Goal: Task Accomplishment & Management: Manage account settings

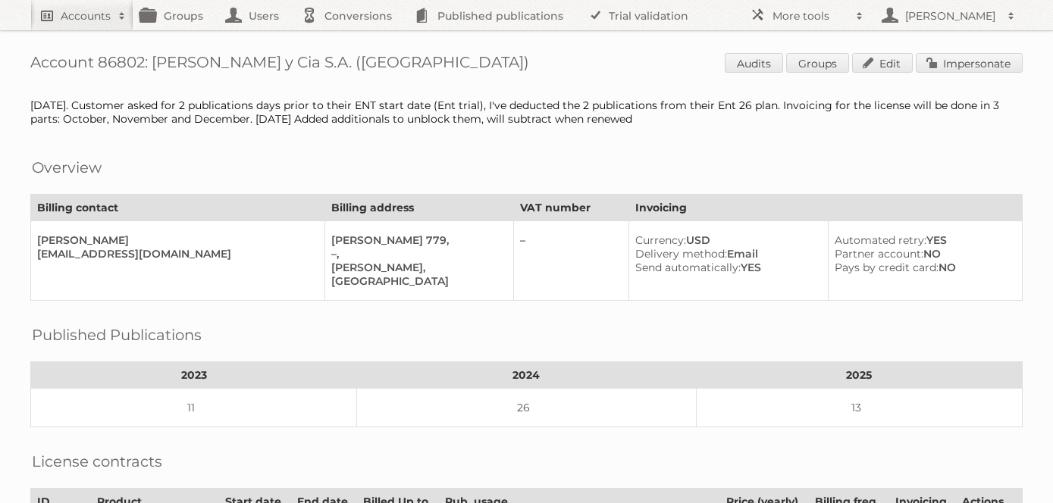
click at [80, 24] on link "Accounts" at bounding box center [81, 15] width 103 height 30
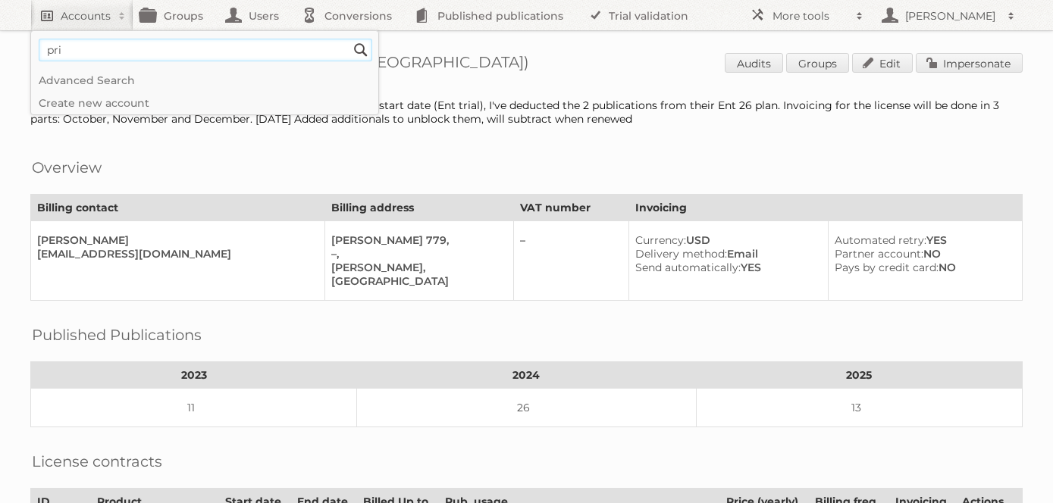
type input"] "price shoes"
click at [349, 39] on input "Search" at bounding box center [360, 50] width 23 height 23
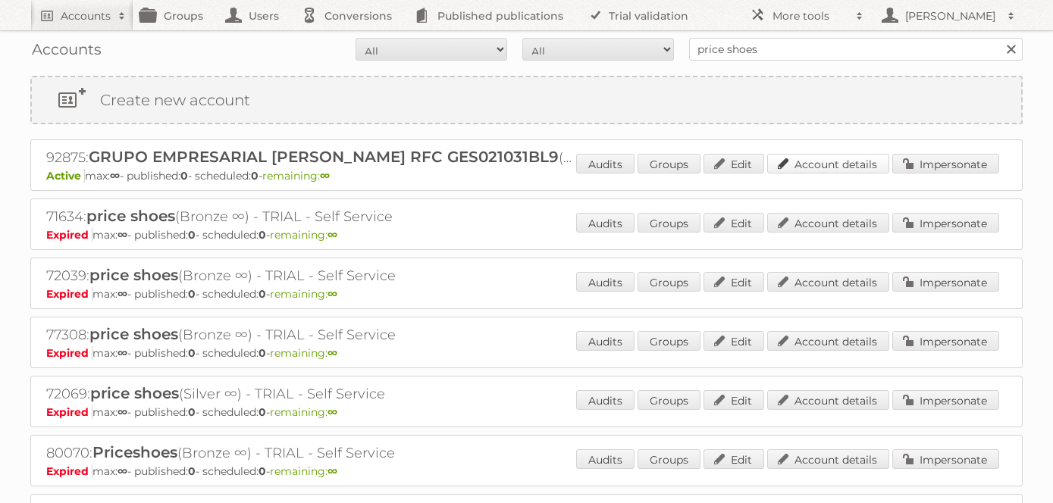
click at [822, 167] on link "Account details" at bounding box center [828, 164] width 122 height 20
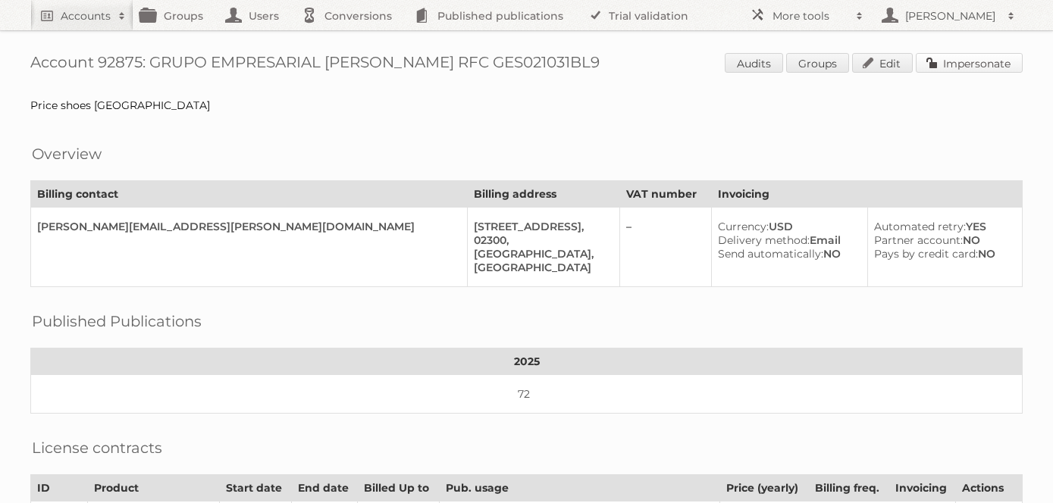
click at [938, 64] on link "Impersonate" at bounding box center [969, 63] width 107 height 20
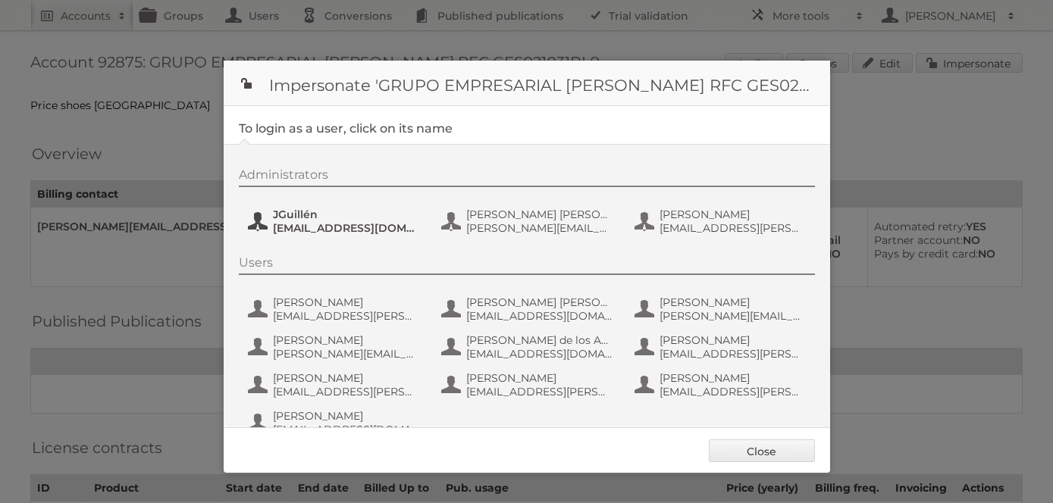
click at [285, 217] on span "JGuillén" at bounding box center [346, 215] width 147 height 14
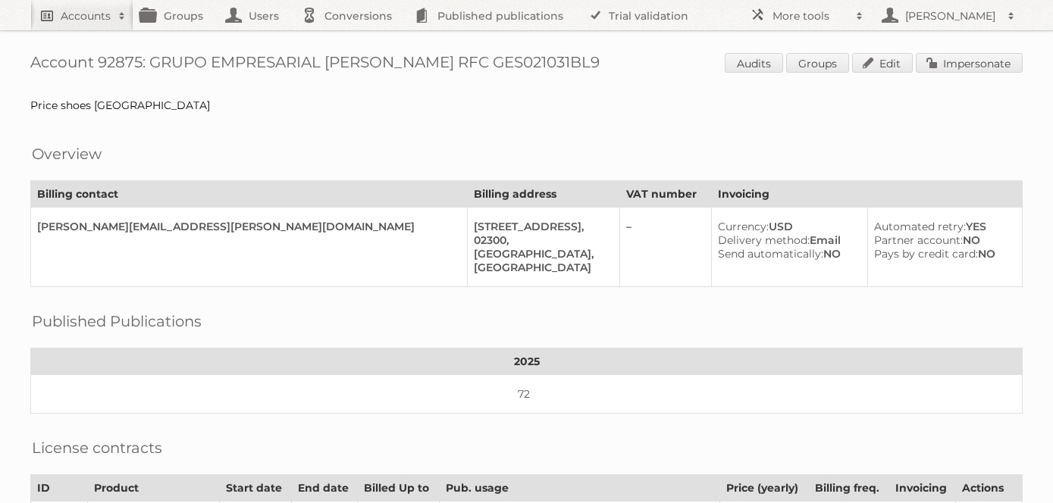
click at [82, 20] on h2 "Accounts" at bounding box center [86, 15] width 50 height 15
type input"] "iliana@publitas.com"
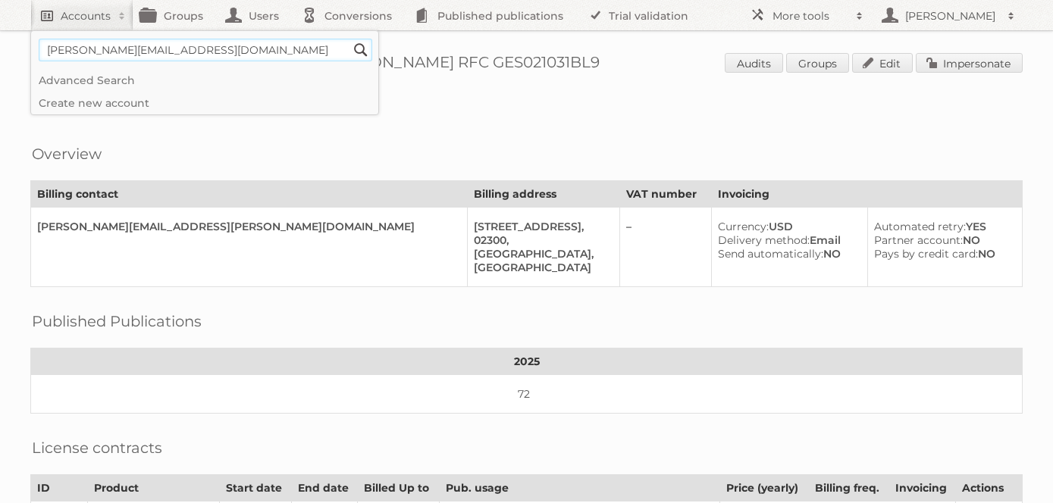
click at [349, 39] on input "Search" at bounding box center [360, 50] width 23 height 23
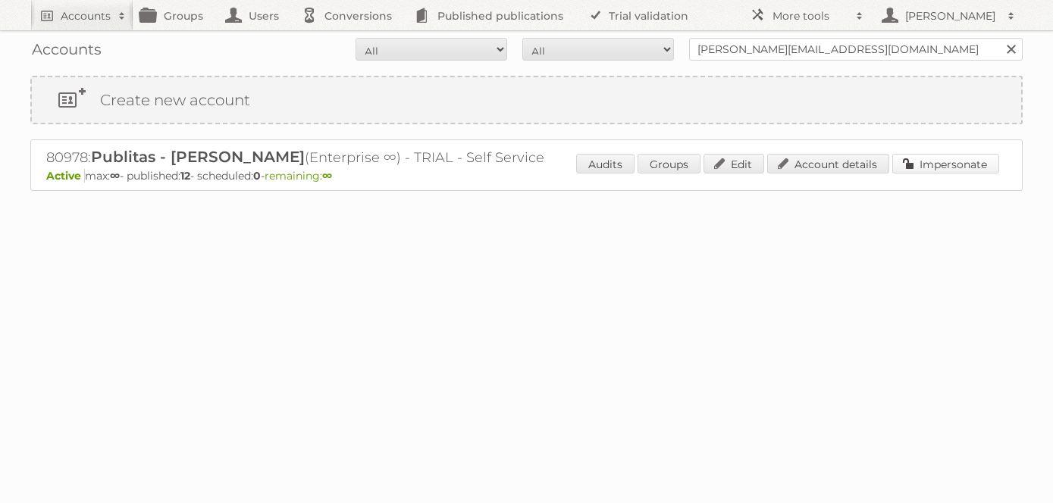
click at [922, 168] on link "Impersonate" at bounding box center [945, 164] width 107 height 20
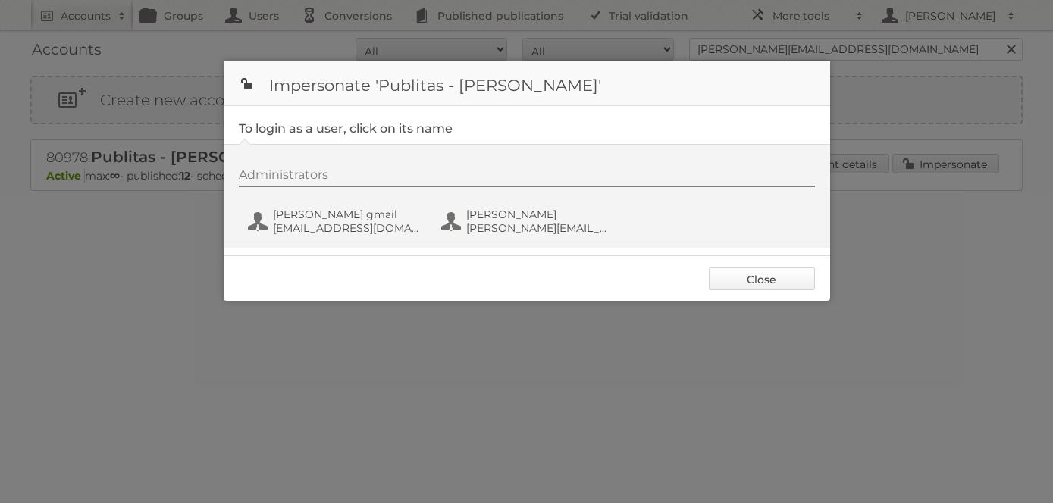
click at [754, 283] on link "Close" at bounding box center [762, 279] width 106 height 23
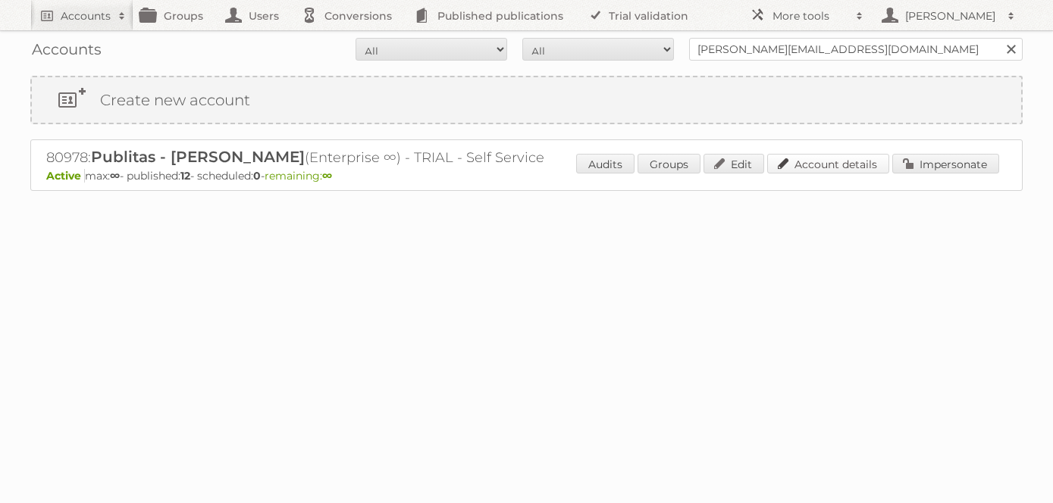
click at [847, 167] on link "Account details" at bounding box center [828, 164] width 122 height 20
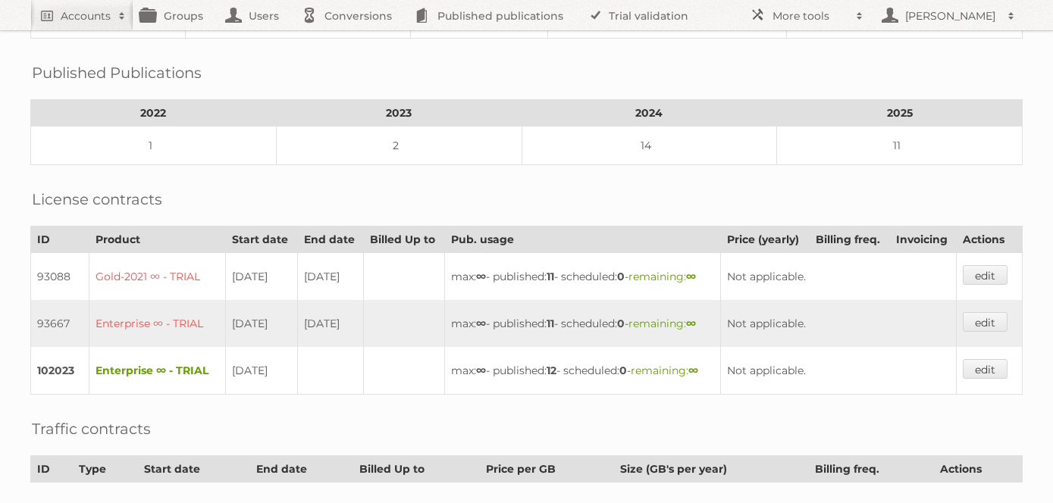
scroll to position [377, 0]
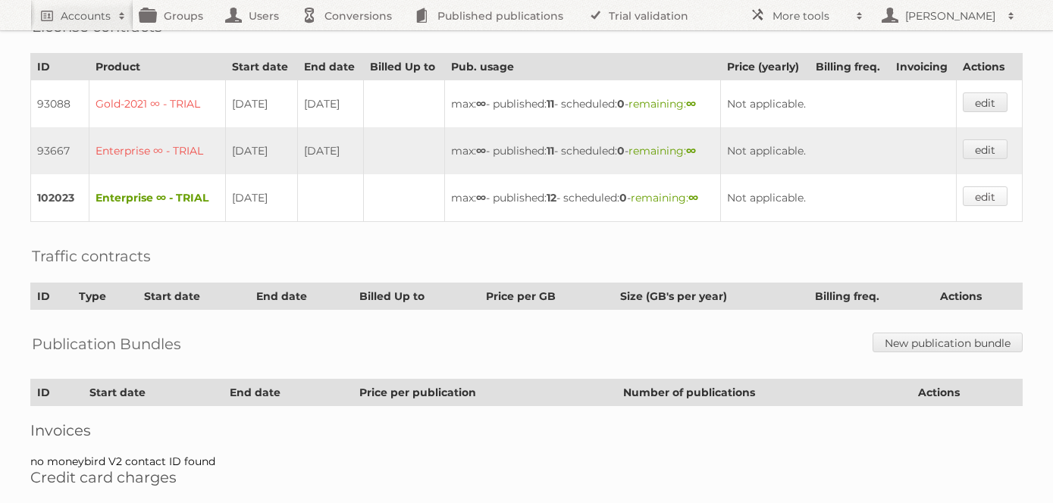
click at [991, 206] on link "edit" at bounding box center [985, 196] width 45 height 20
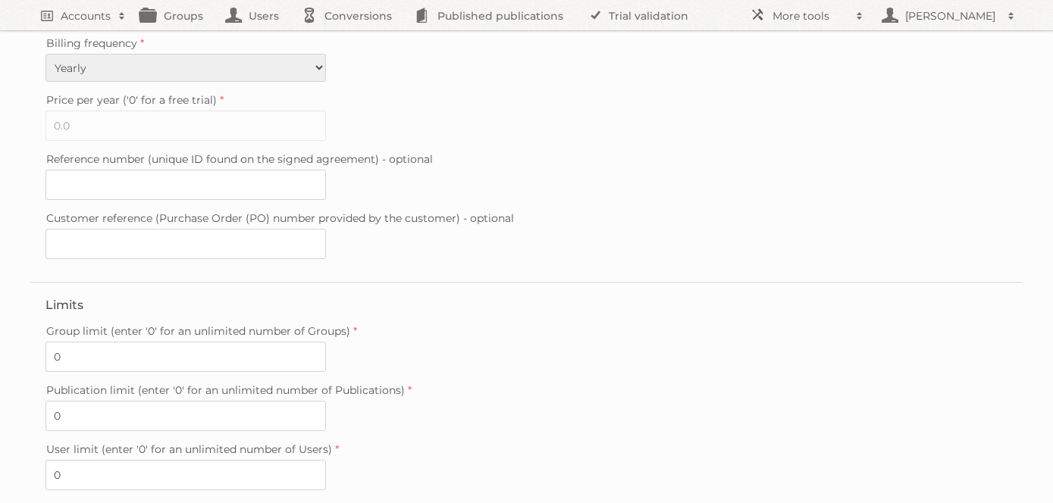
scroll to position [495, 0]
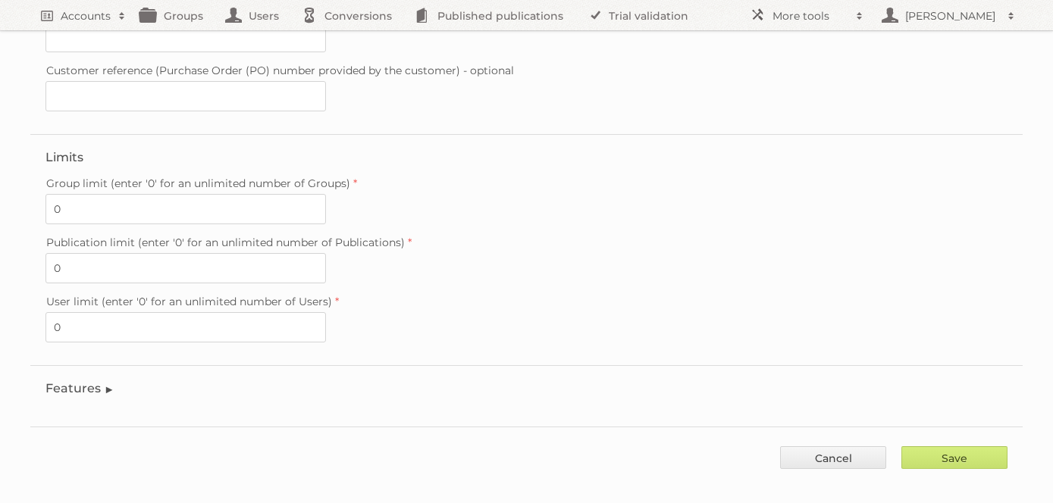
click at [77, 381] on legend "Features" at bounding box center [79, 388] width 69 height 14
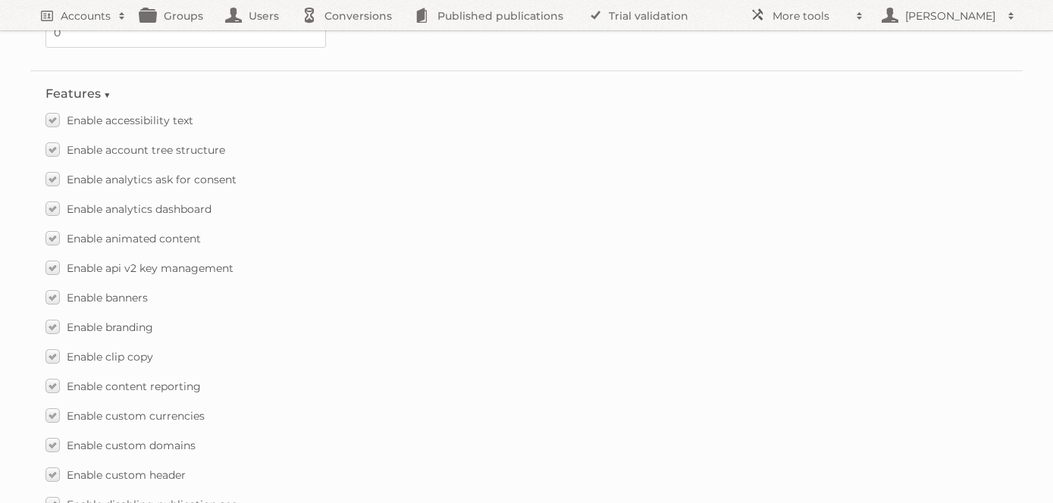
scroll to position [2181, 0]
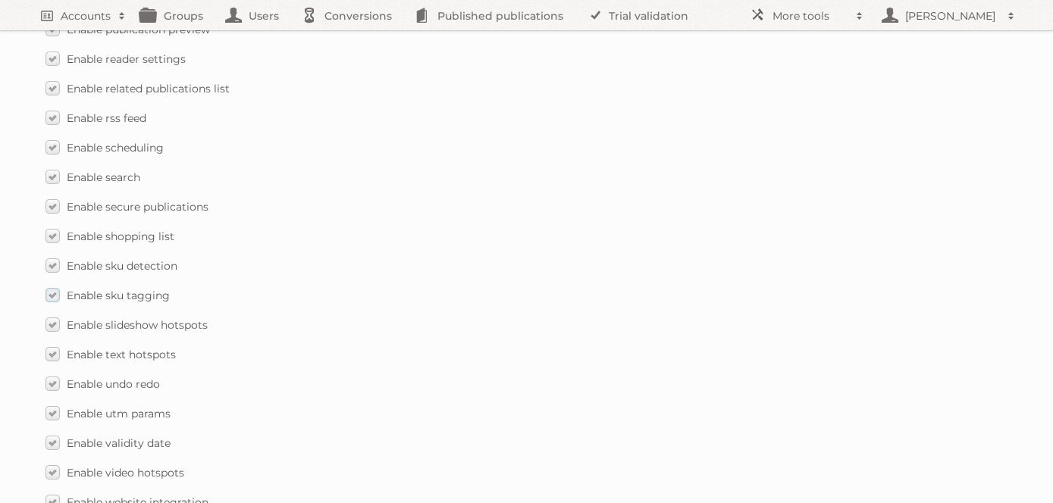
click at [52, 284] on label "Enable sku tagging" at bounding box center [107, 295] width 124 height 22
click at [0, 0] on input "Enable sku tagging" at bounding box center [0, 0] width 0 height 0
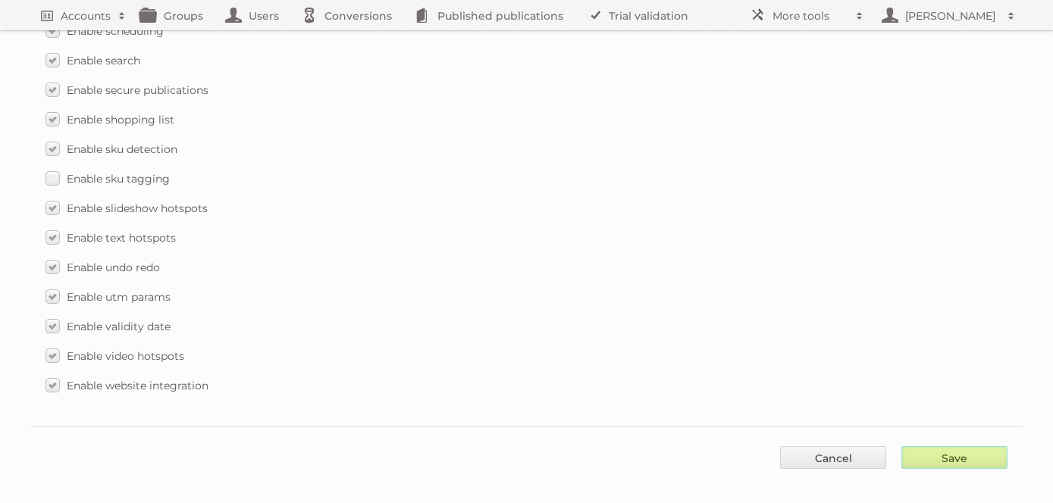
click at [961, 446] on input "Save" at bounding box center [954, 457] width 106 height 23
type input "..."
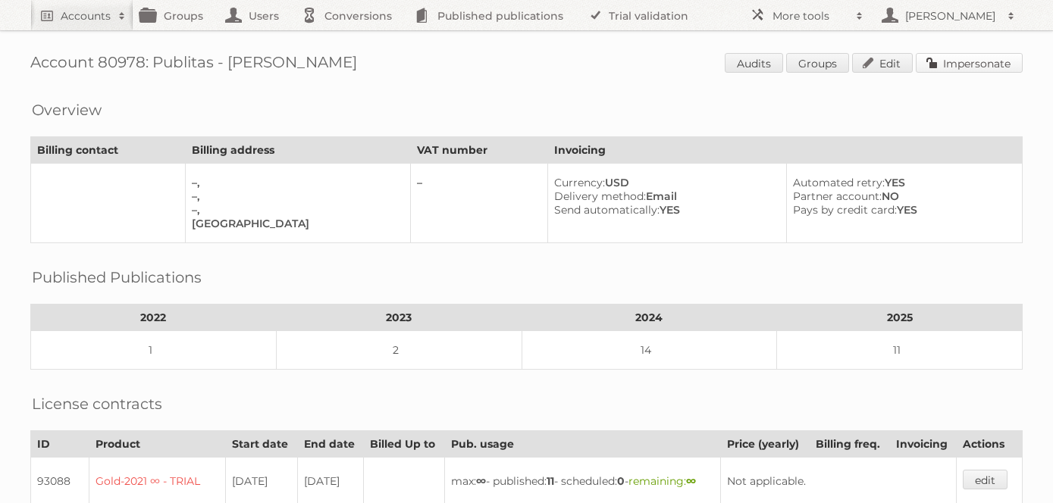
click at [963, 64] on link "Impersonate" at bounding box center [969, 63] width 107 height 20
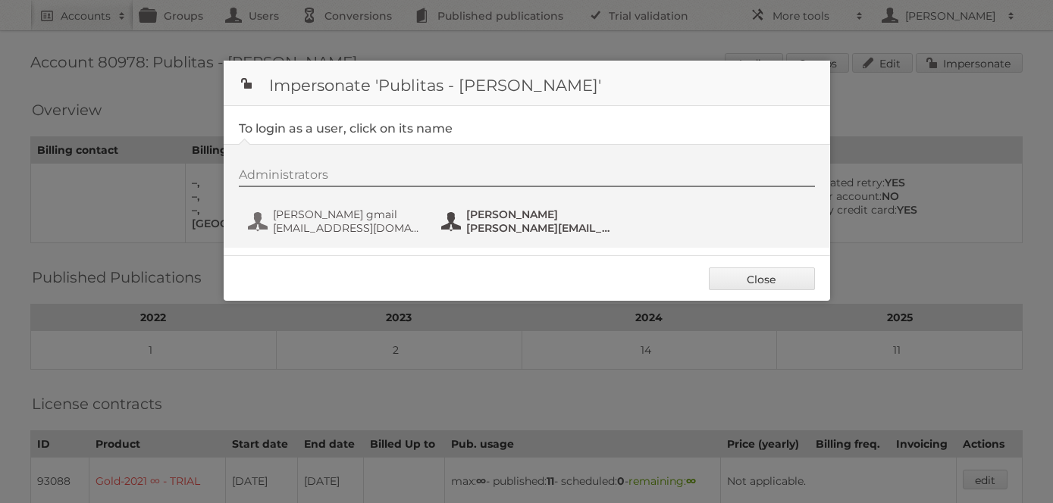
click at [496, 222] on span "iliana@publitas.com" at bounding box center [539, 228] width 147 height 14
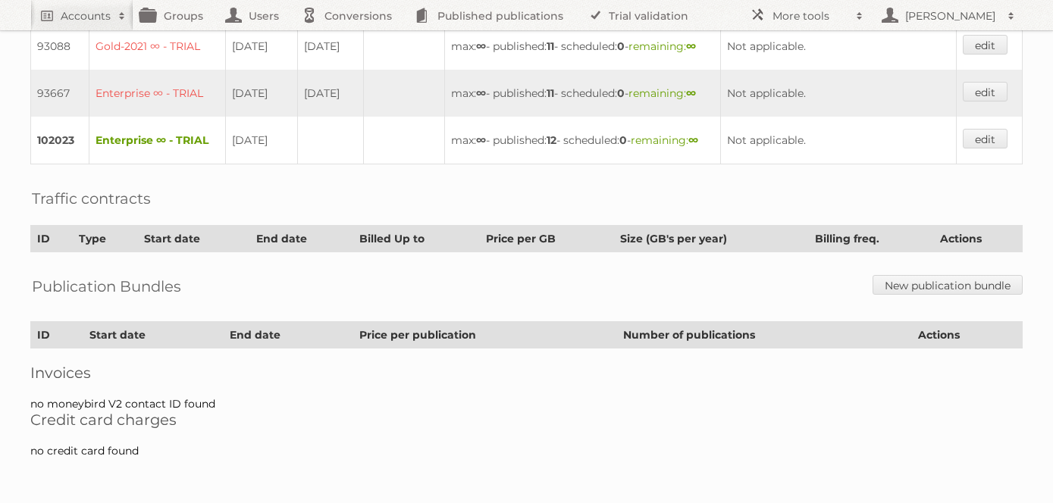
scroll to position [304, 0]
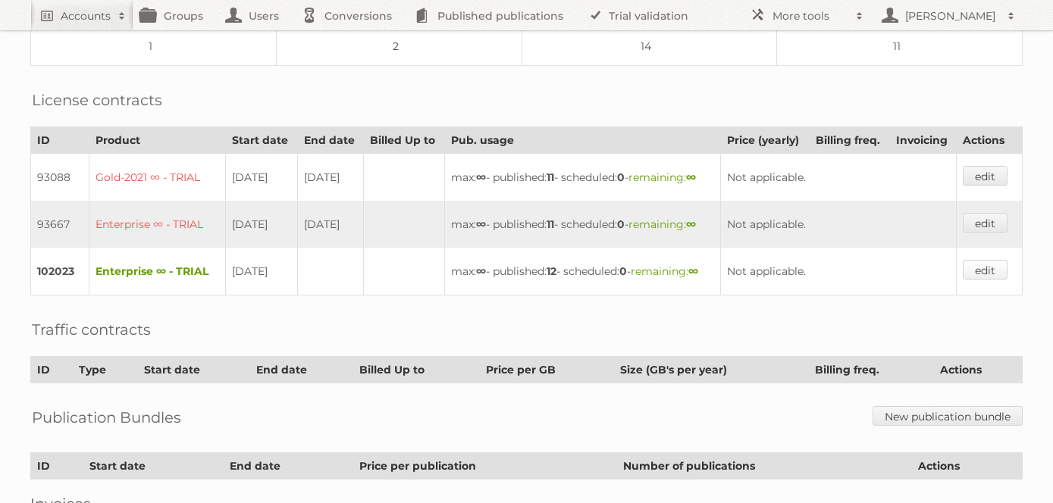
click at [988, 280] on link "edit" at bounding box center [985, 270] width 45 height 20
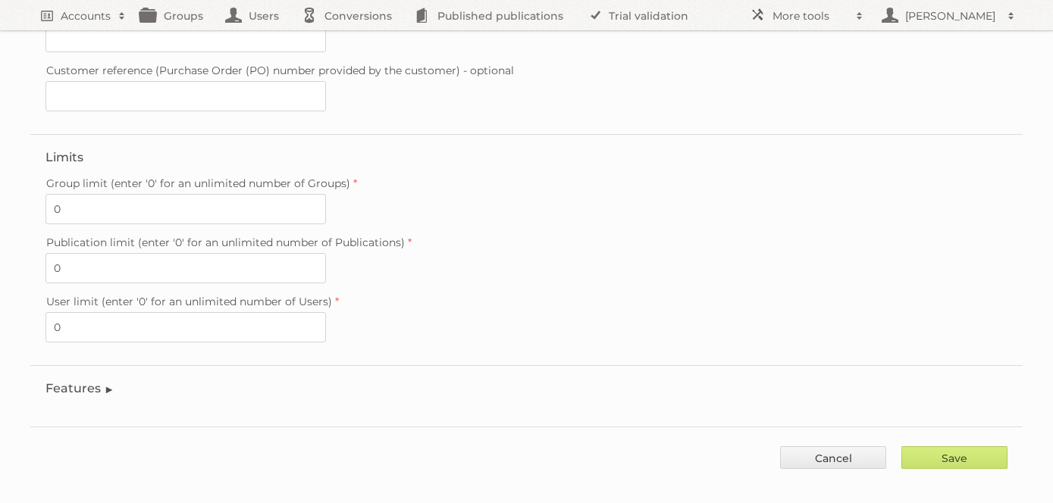
click at [98, 381] on legend "Features" at bounding box center [79, 388] width 69 height 14
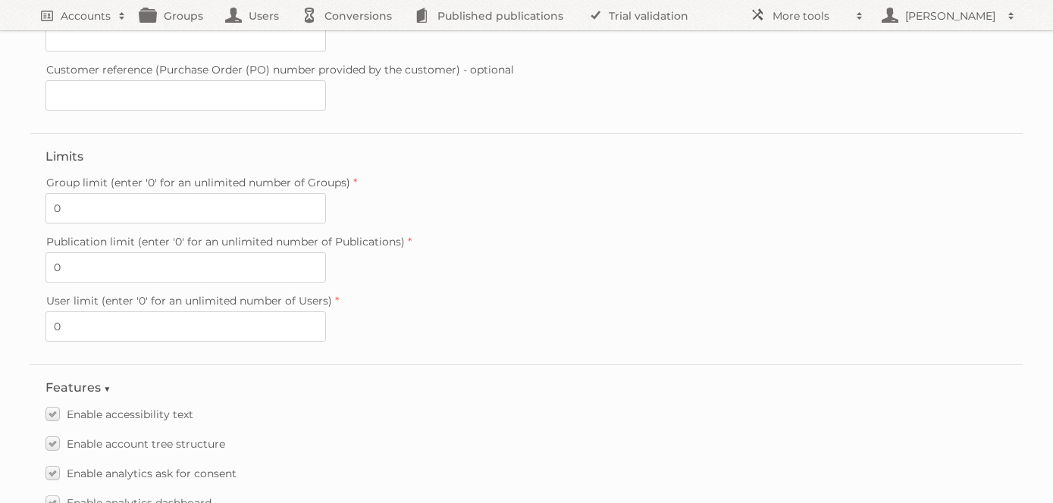
scroll to position [2181, 0]
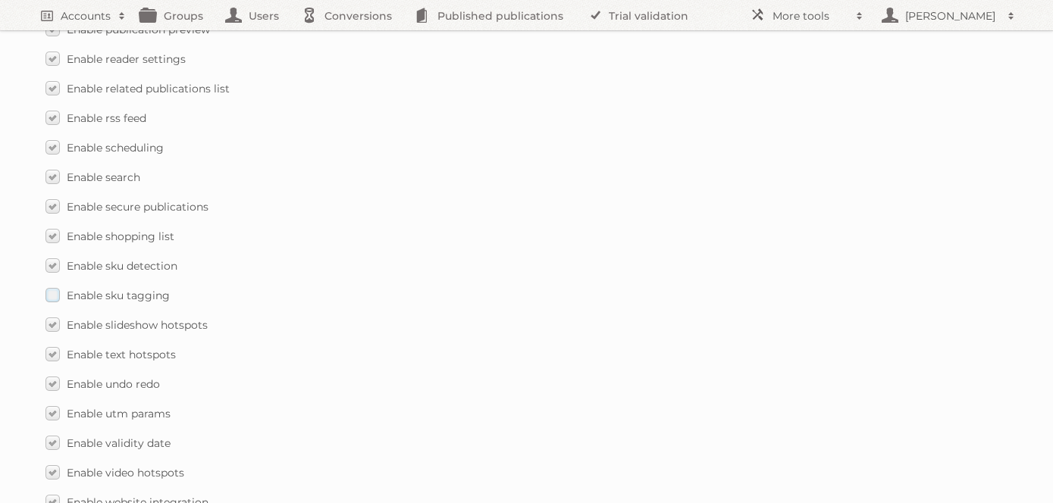
click at [50, 284] on label "Enable sku tagging" at bounding box center [107, 295] width 124 height 22
click at [0, 0] on input "Enable sku tagging" at bounding box center [0, 0] width 0 height 0
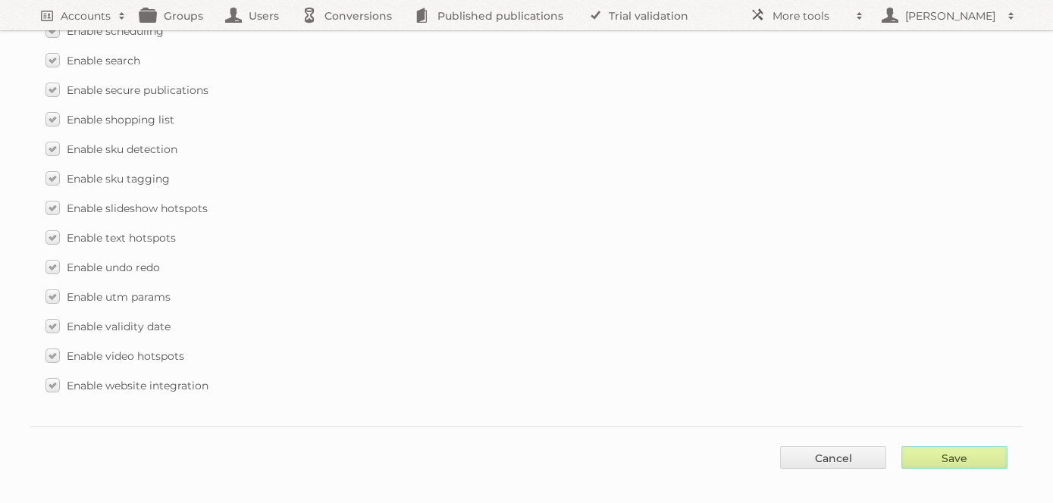
click at [969, 446] on input "Save" at bounding box center [954, 457] width 106 height 23
type input "..."
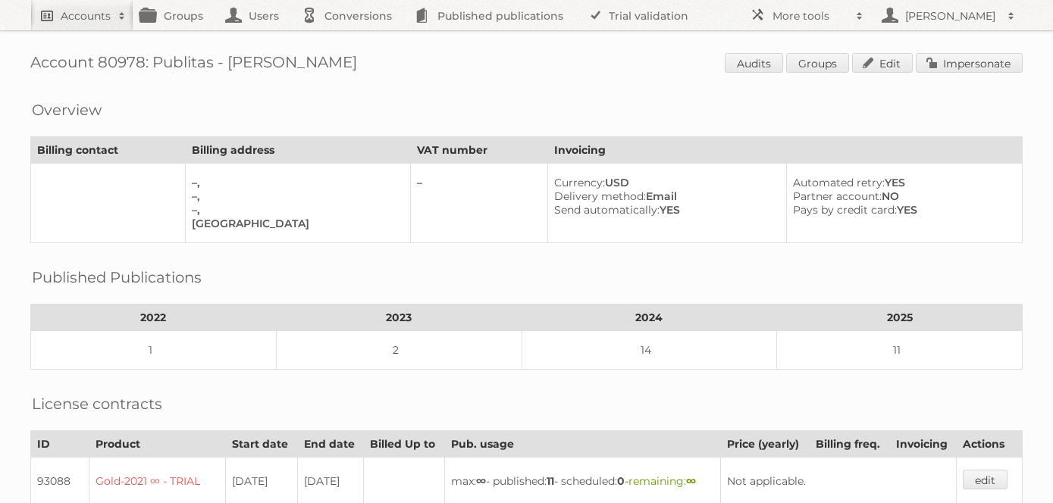
click at [84, 16] on h2 "Accounts" at bounding box center [86, 15] width 50 height 15
type input"] "price shoes"
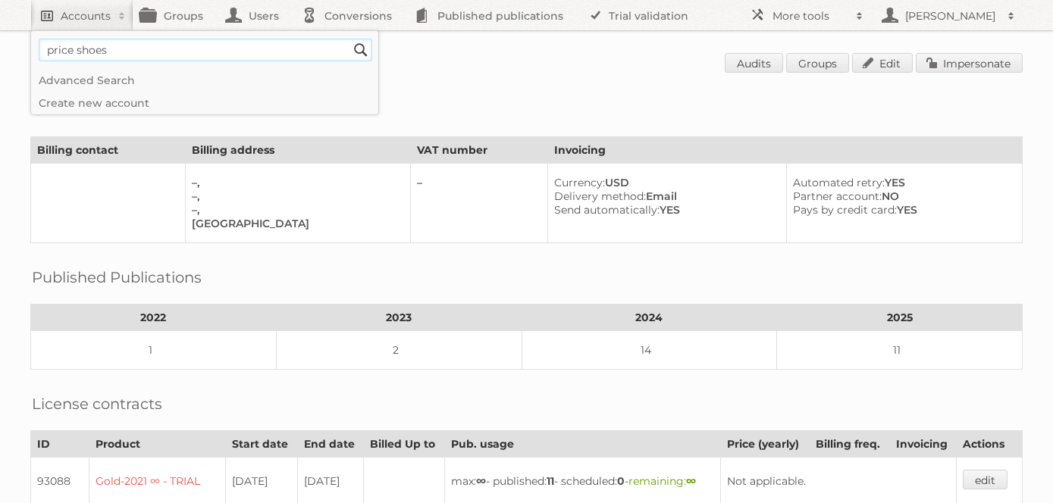
click at [349, 39] on input "Search" at bounding box center [360, 50] width 23 height 23
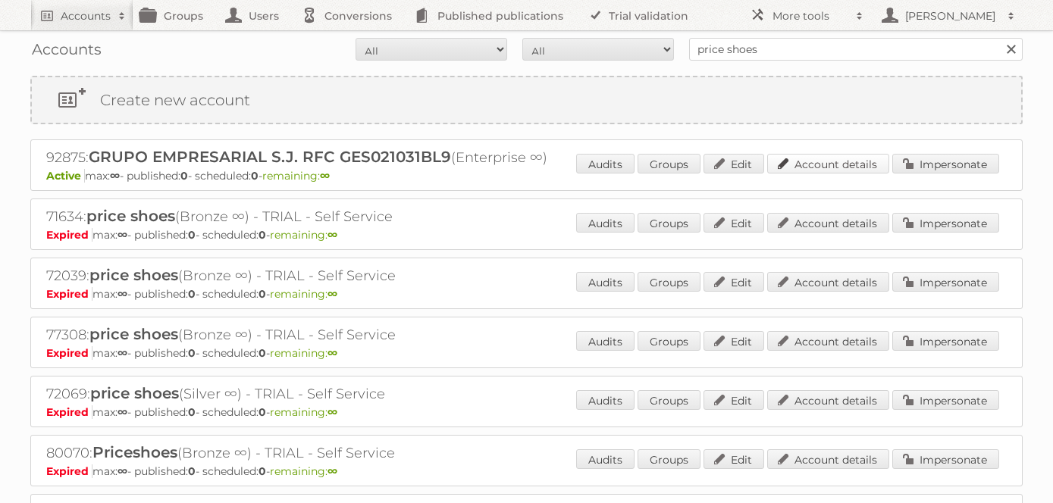
click at [844, 168] on link "Account details" at bounding box center [828, 164] width 122 height 20
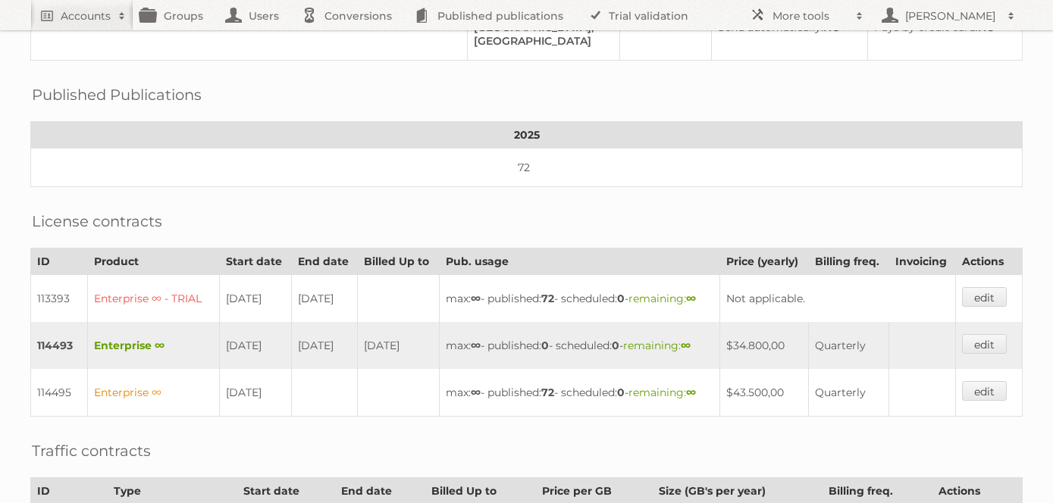
scroll to position [452, 0]
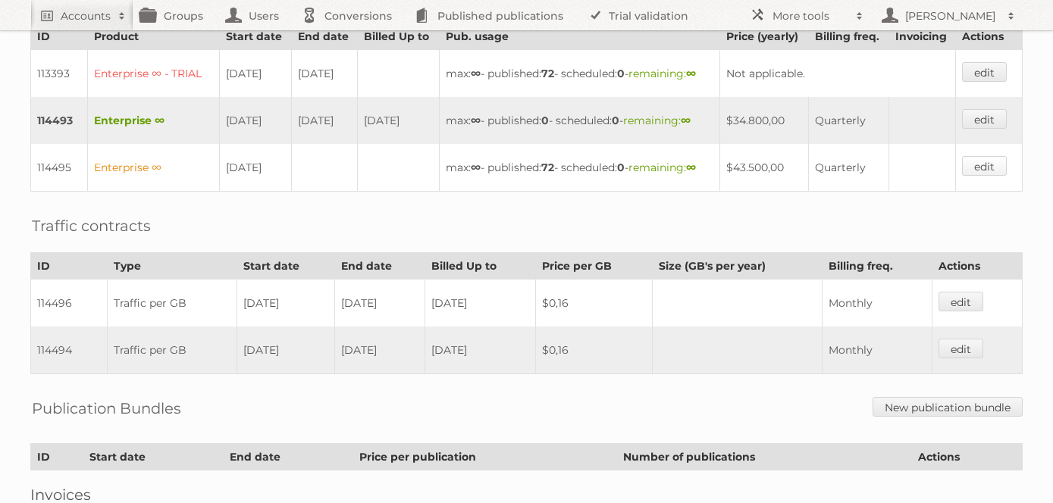
click at [988, 176] on link "edit" at bounding box center [984, 166] width 45 height 20
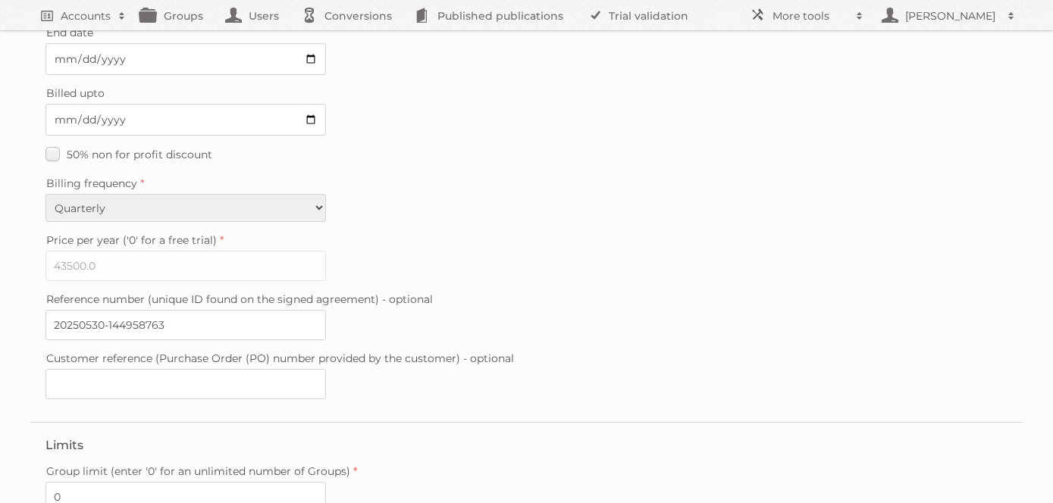
scroll to position [465, 0]
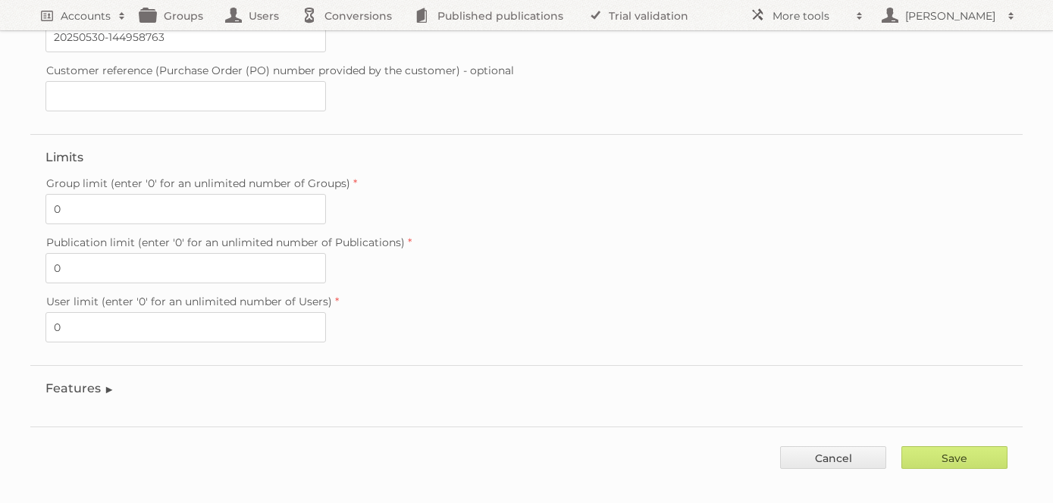
click at [100, 381] on legend "Features" at bounding box center [79, 388] width 69 height 14
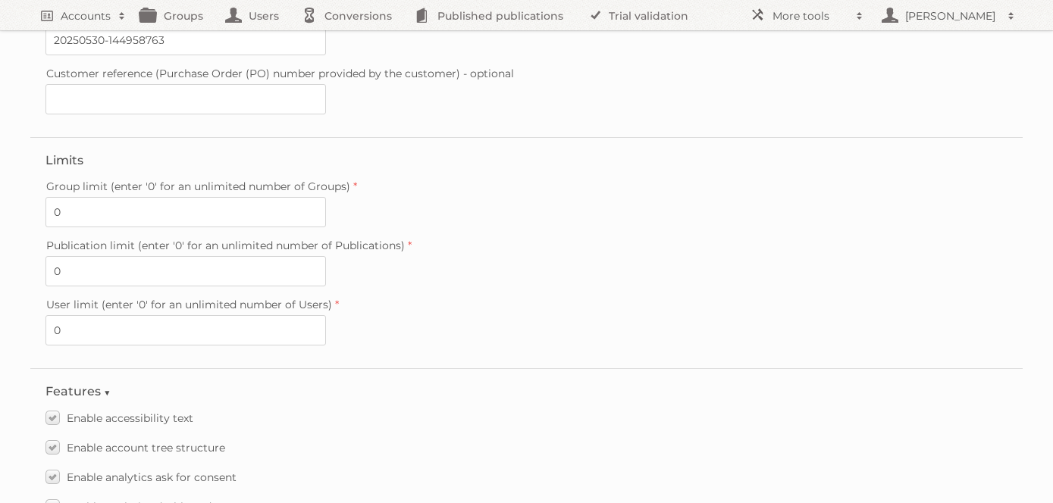
scroll to position [0, 0]
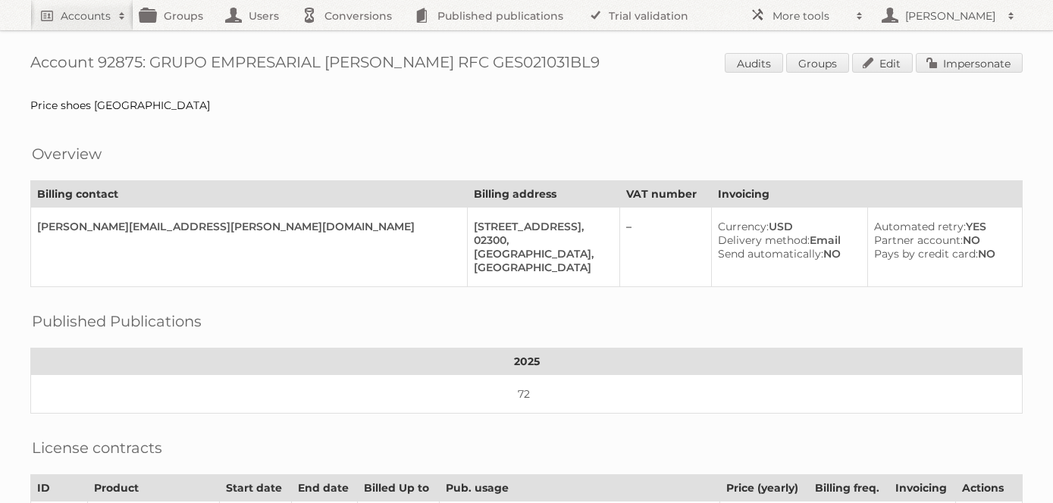
scroll to position [452, 0]
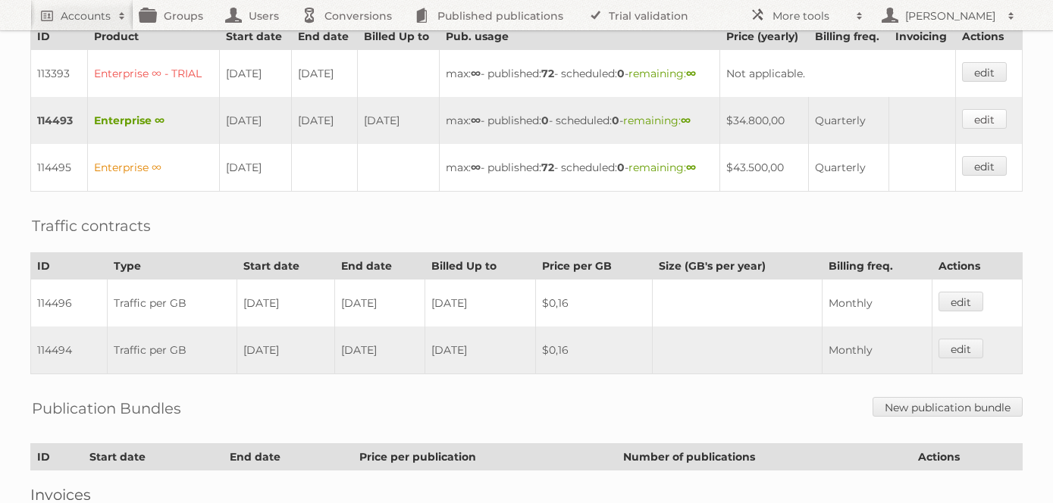
click at [999, 129] on link "edit" at bounding box center [984, 119] width 45 height 20
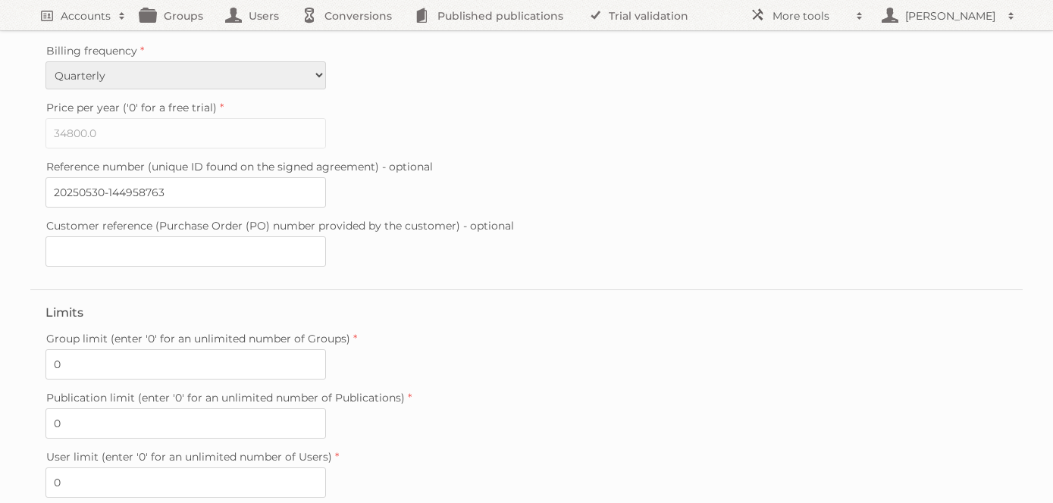
scroll to position [465, 0]
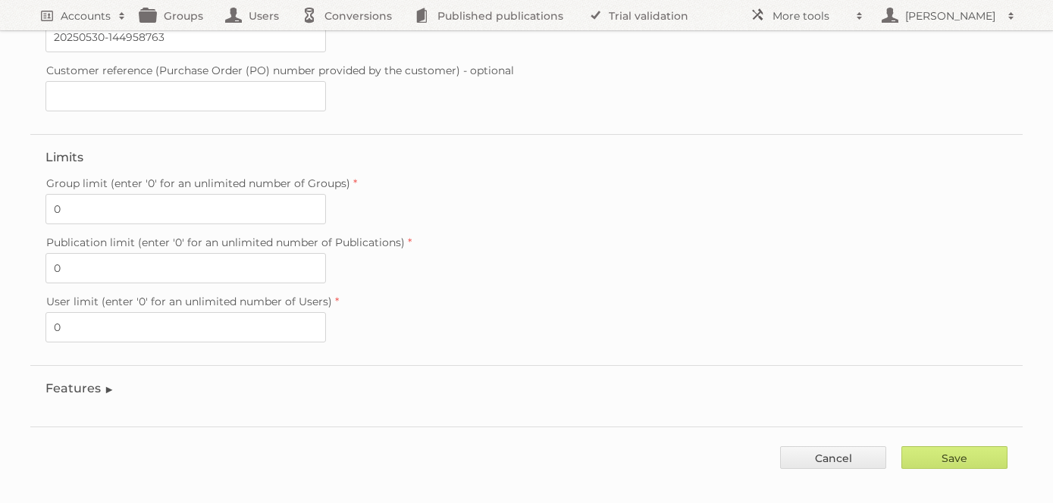
click at [85, 381] on legend "Features" at bounding box center [79, 388] width 69 height 14
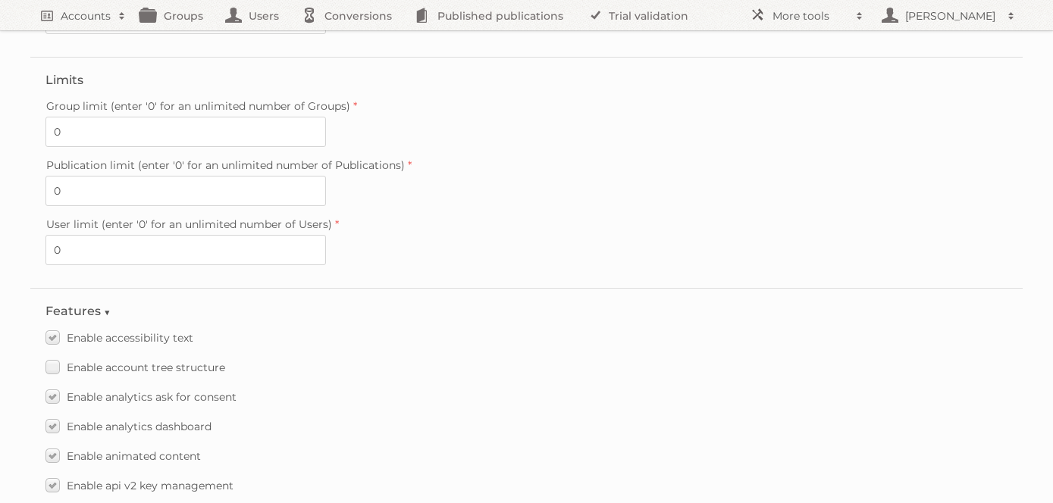
scroll to position [0, 0]
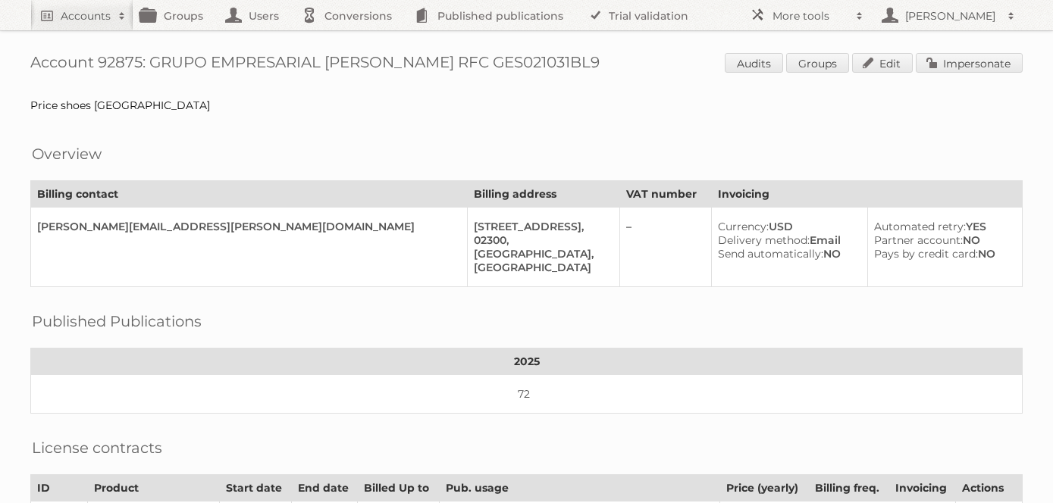
scroll to position [452, 0]
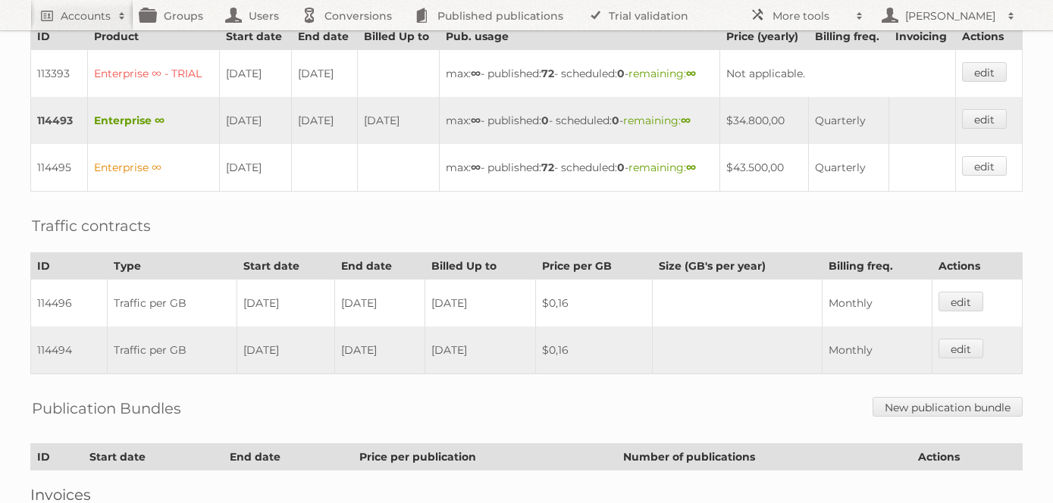
click at [994, 176] on link "edit" at bounding box center [984, 166] width 45 height 20
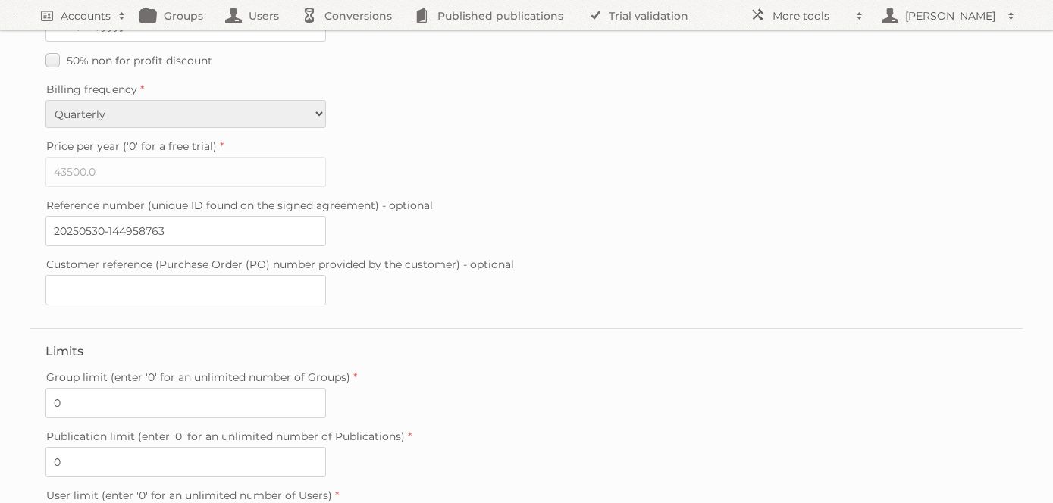
scroll to position [465, 0]
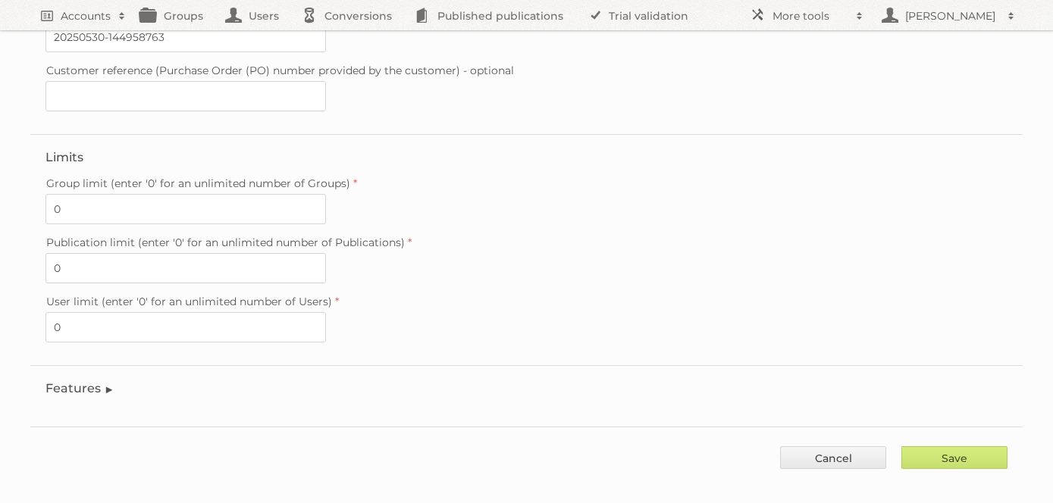
click at [65, 381] on legend "Features" at bounding box center [79, 388] width 69 height 14
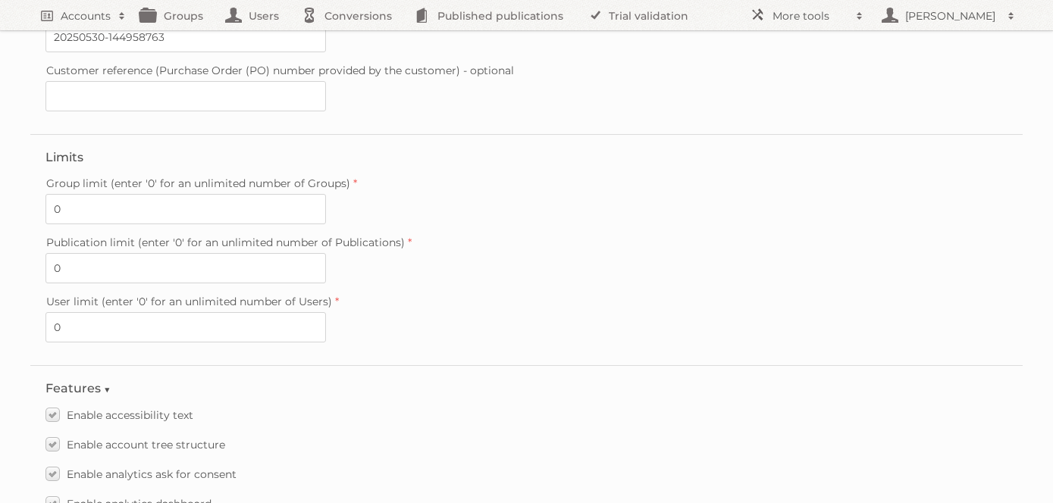
scroll to position [2152, 0]
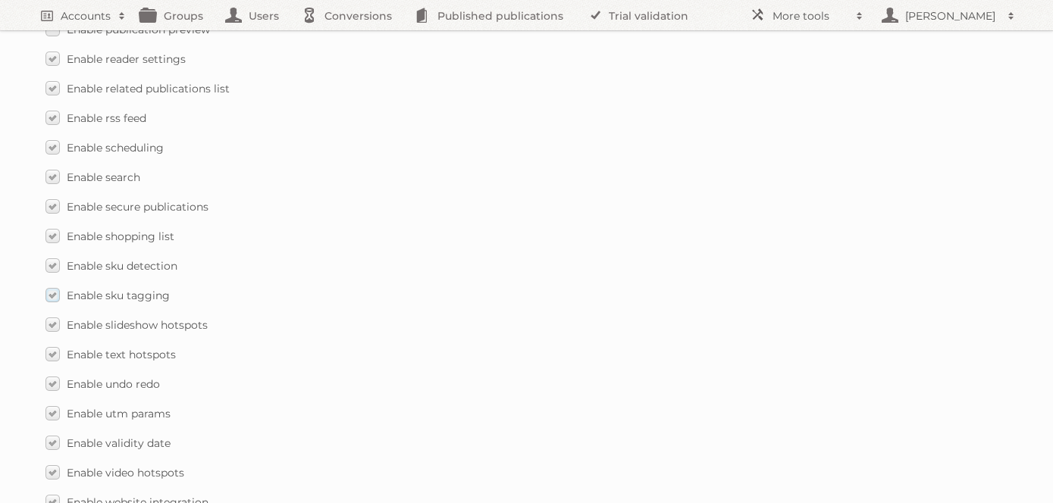
click at [49, 284] on label "Enable sku tagging" at bounding box center [107, 295] width 124 height 22
click at [0, 0] on input "Enable sku tagging" at bounding box center [0, 0] width 0 height 0
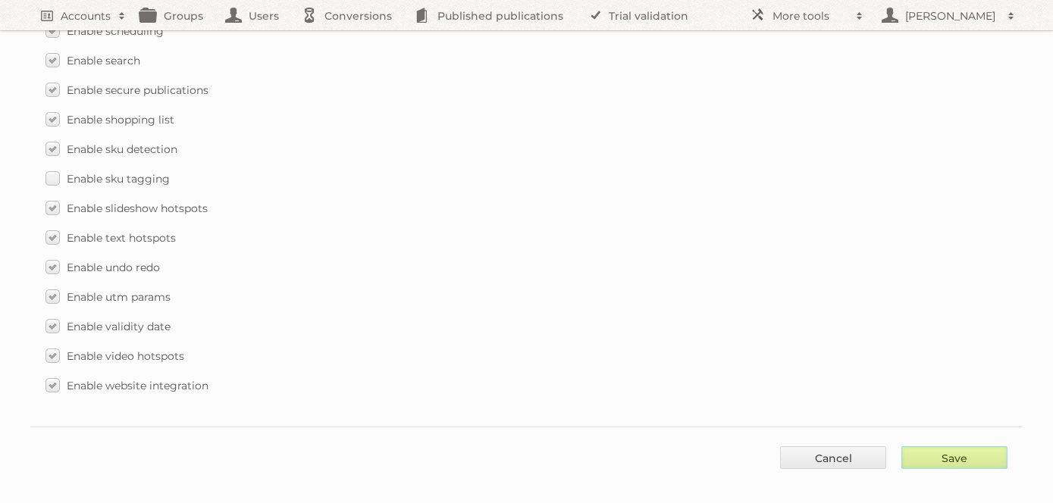
click at [964, 446] on input "Save" at bounding box center [954, 457] width 106 height 23
type input "..."
